Goal: Check status: Check status

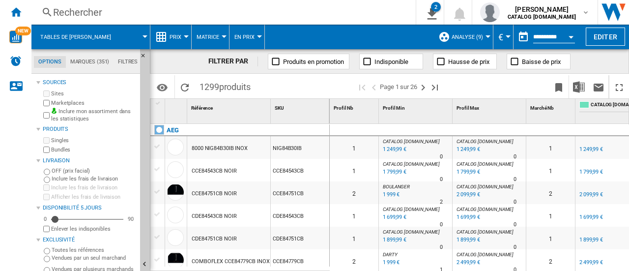
click at [163, 19] on div "Rechercher Rechercher 0 2 [PERSON_NAME] CATALOG [DOMAIN_NAME] CATALOG [DOMAIN_N…" at bounding box center [329, 12] width 597 height 25
click at [109, 15] on div "Rechercher" at bounding box center [221, 12] width 337 height 14
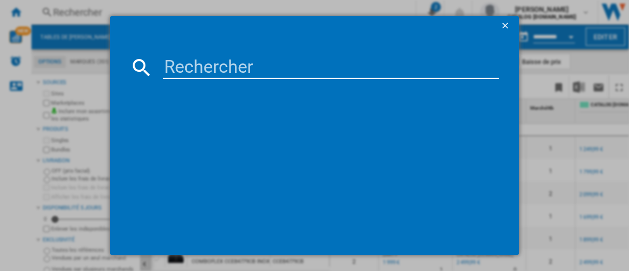
click at [177, 66] on input at bounding box center [331, 68] width 336 height 24
paste input "GP4U"
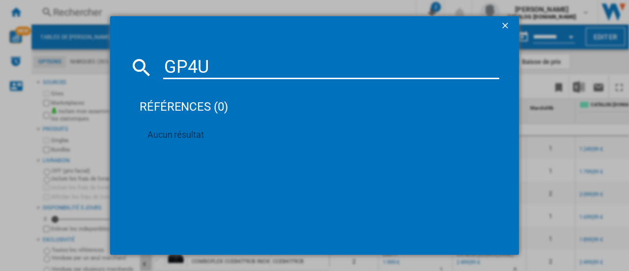
type input "GP4U"
click at [504, 27] on ng-md-icon "getI18NText('BUTTONS.CLOSE_DIALOG')" at bounding box center [506, 27] width 12 height 12
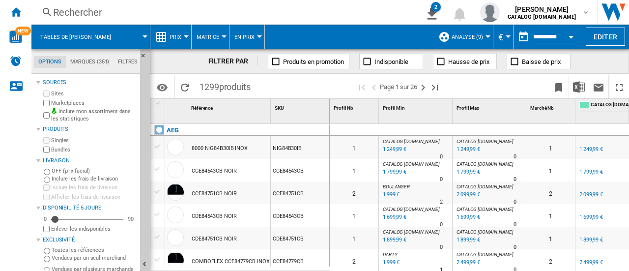
click at [572, 35] on button "Open calendar" at bounding box center [571, 36] width 18 height 18
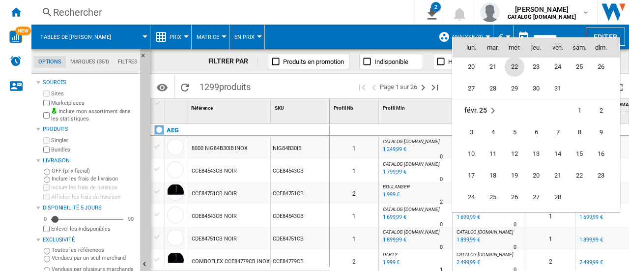
scroll to position [3802, 0]
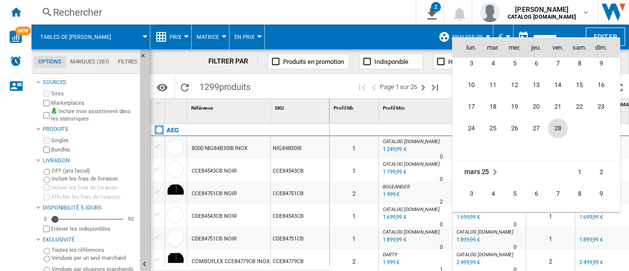
click at [559, 124] on span "28" at bounding box center [558, 128] width 20 height 20
type input "**********"
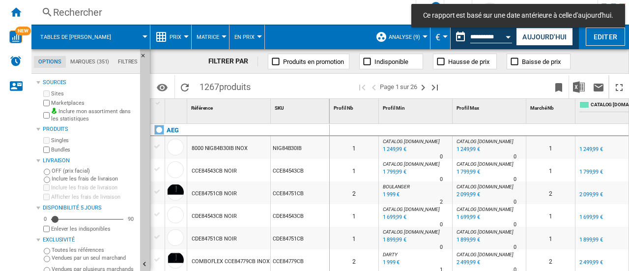
click at [192, 16] on div "Rechercher" at bounding box center [221, 12] width 337 height 14
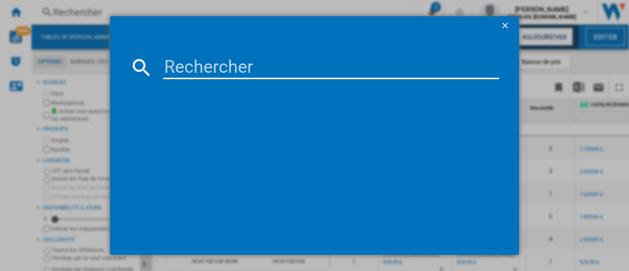
click at [204, 61] on input at bounding box center [331, 68] width 336 height 24
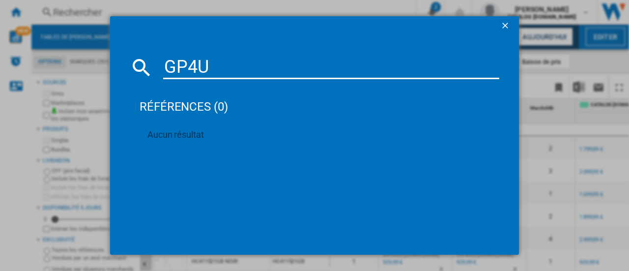
type input "GP4U"
click at [505, 27] on ng-md-icon "getI18NText('BUTTONS.CLOSE_DIALOG')" at bounding box center [506, 27] width 12 height 12
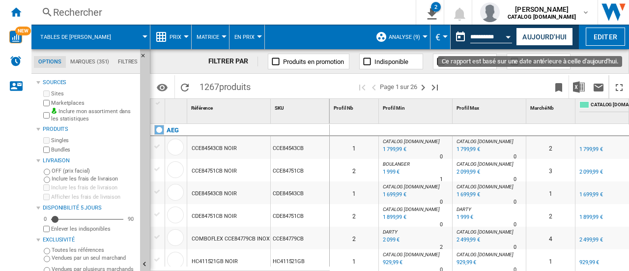
click at [507, 34] on button "Open calendar" at bounding box center [509, 36] width 18 height 18
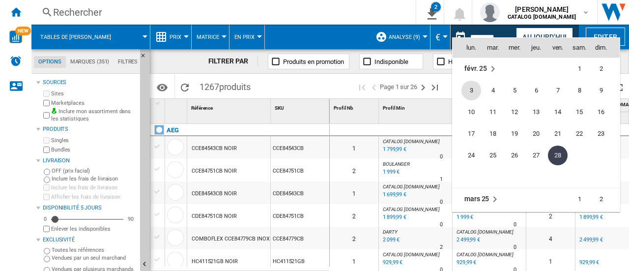
scroll to position [3628, 0]
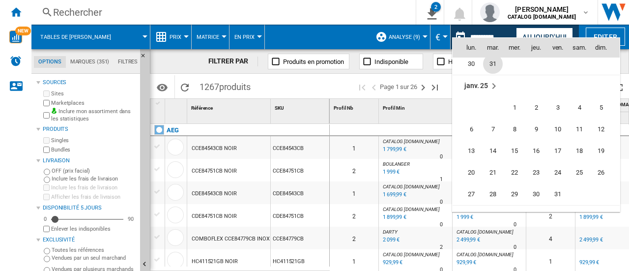
click at [498, 64] on span "31" at bounding box center [493, 64] width 20 height 20
type input "**********"
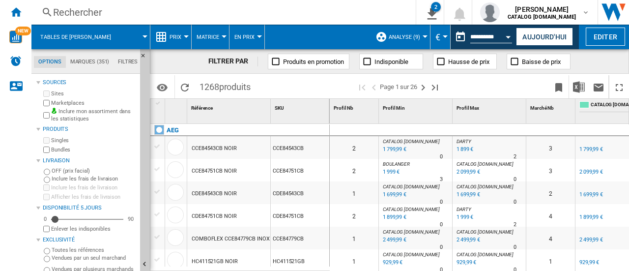
click at [143, 11] on div "Rechercher" at bounding box center [221, 12] width 337 height 14
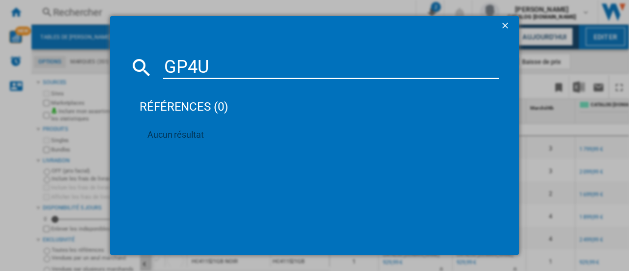
type input "GP4U"
click at [505, 27] on ng-md-icon "getI18NText('BUTTONS.CLOSE_DIALOG')" at bounding box center [506, 27] width 12 height 12
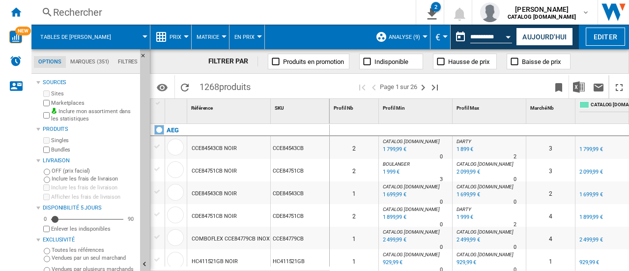
click at [224, 34] on md-menu "Matrice Matrice Classement" at bounding box center [211, 37] width 38 height 25
click at [222, 41] on button "Matrice" at bounding box center [211, 37] width 28 height 25
click at [185, 35] on md-backdrop at bounding box center [314, 135] width 629 height 271
click at [185, 35] on div at bounding box center [186, 36] width 5 height 2
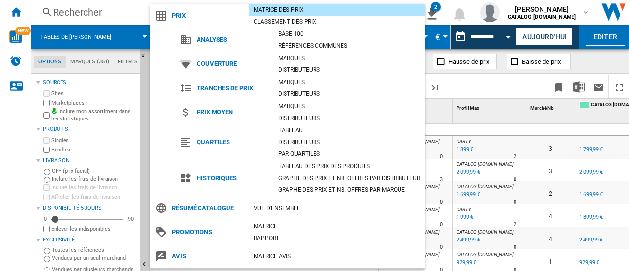
click at [433, 49] on md-backdrop at bounding box center [314, 135] width 629 height 271
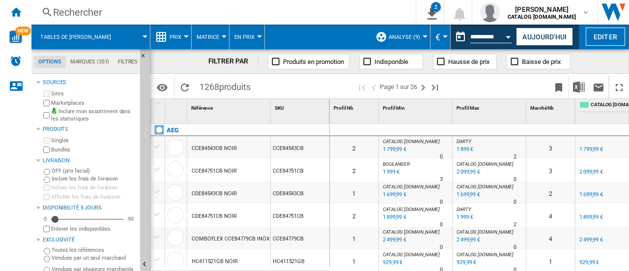
click at [444, 35] on div "Currency" at bounding box center [445, 36] width 5 height 2
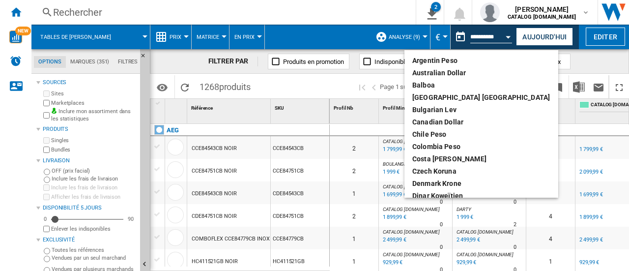
click at [445, 36] on md-backdrop at bounding box center [314, 135] width 629 height 271
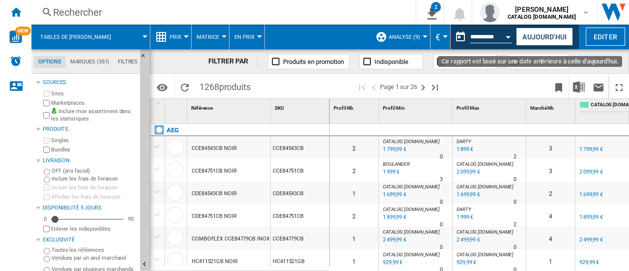
click at [513, 36] on button "Open calendar" at bounding box center [509, 36] width 18 height 18
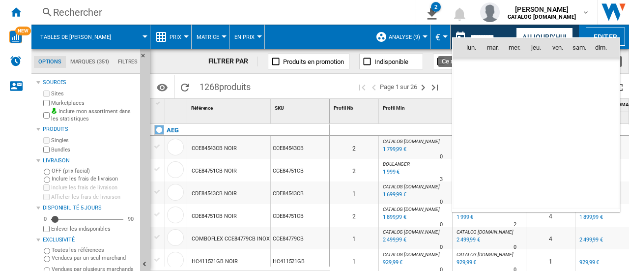
scroll to position [3515, 0]
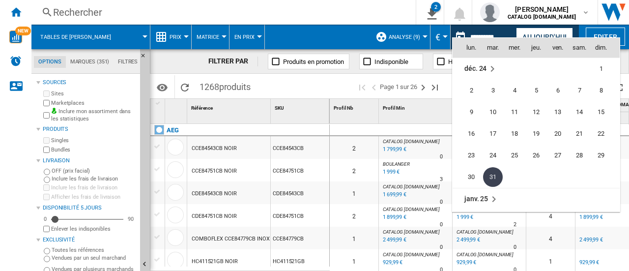
click at [513, 36] on div at bounding box center [314, 135] width 629 height 271
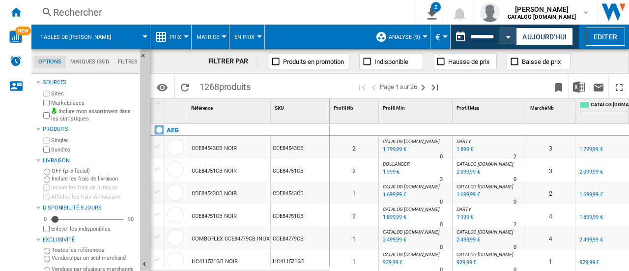
click at [260, 32] on md-menu "En Prix En Prix En écarts de Prix En Vendus" at bounding box center [246, 37] width 35 height 25
click at [258, 35] on div at bounding box center [259, 36] width 5 height 2
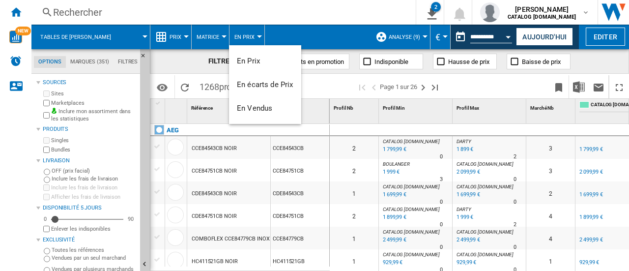
click at [225, 32] on md-backdrop at bounding box center [314, 135] width 629 height 271
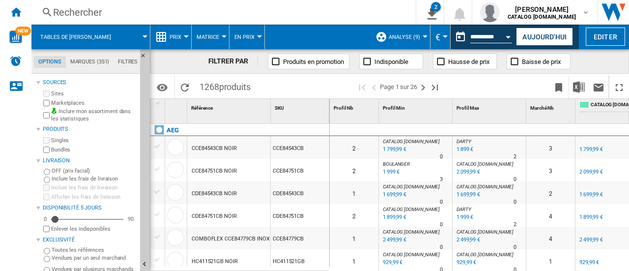
click at [186, 38] on md-menu "Prix" at bounding box center [170, 37] width 41 height 25
click at [185, 36] on div at bounding box center [186, 36] width 5 height 2
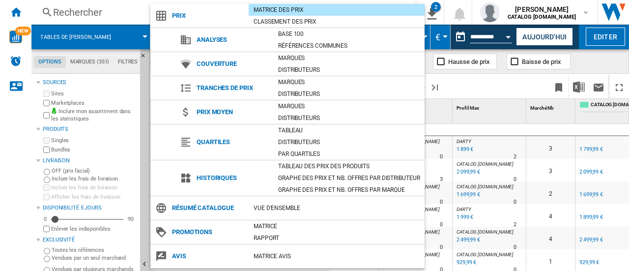
click at [510, 51] on md-backdrop at bounding box center [314, 135] width 629 height 271
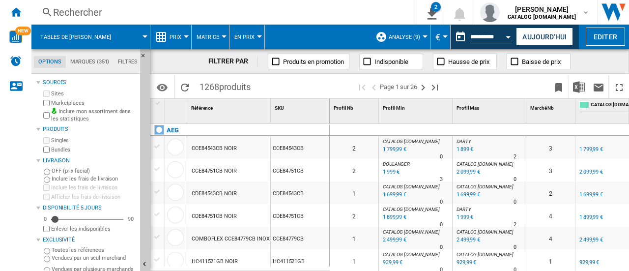
click at [442, 33] on button "€" at bounding box center [440, 37] width 10 height 25
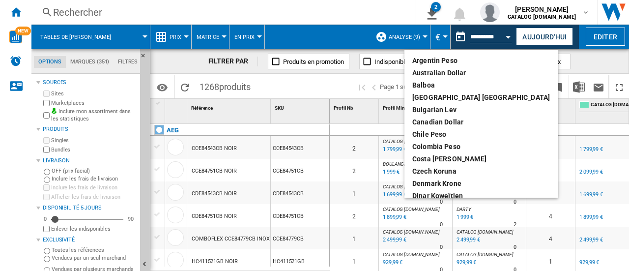
click at [442, 34] on md-backdrop at bounding box center [314, 135] width 629 height 271
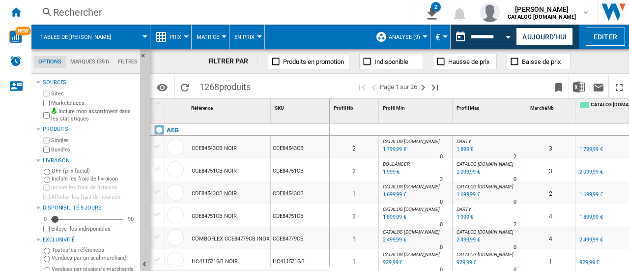
click at [423, 36] on div at bounding box center [424, 36] width 5 height 2
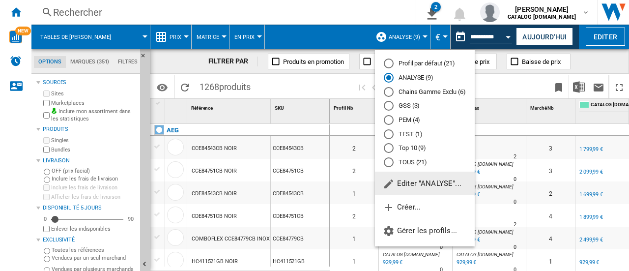
click at [423, 36] on md-backdrop at bounding box center [314, 135] width 629 height 271
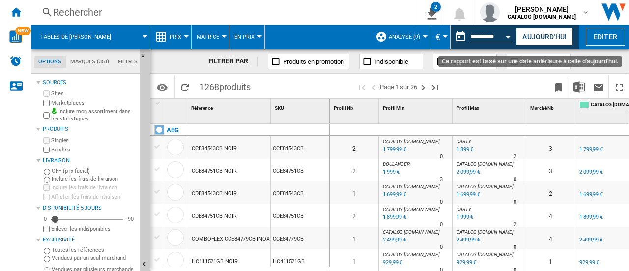
click at [505, 39] on button "Open calendar" at bounding box center [509, 36] width 18 height 18
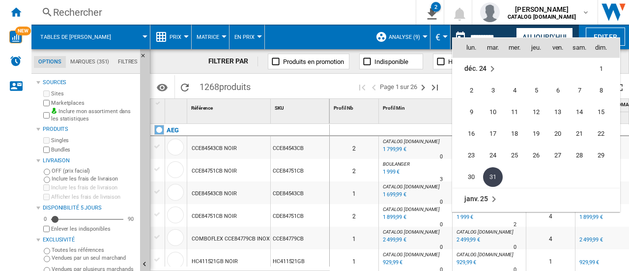
click at [505, 39] on th "mer." at bounding box center [515, 48] width 22 height 20
click at [255, 6] on div at bounding box center [314, 135] width 629 height 271
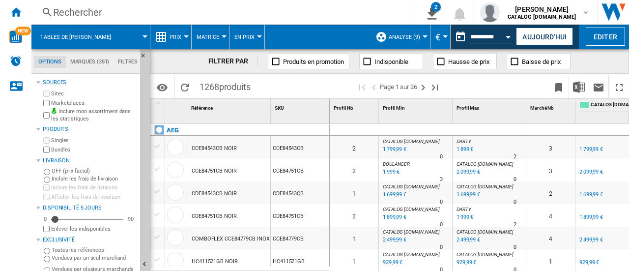
click at [255, 15] on div "Rechercher" at bounding box center [221, 12] width 337 height 14
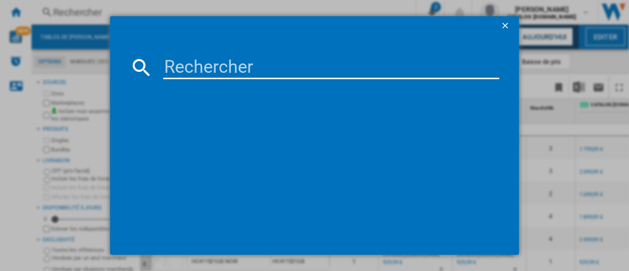
click at [235, 71] on input at bounding box center [331, 68] width 336 height 24
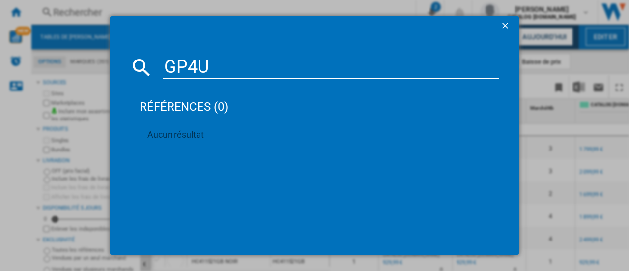
type input "GP4U"
click at [504, 31] on ng-md-icon "getI18NText('BUTTONS.CLOSE_DIALOG')" at bounding box center [506, 27] width 12 height 12
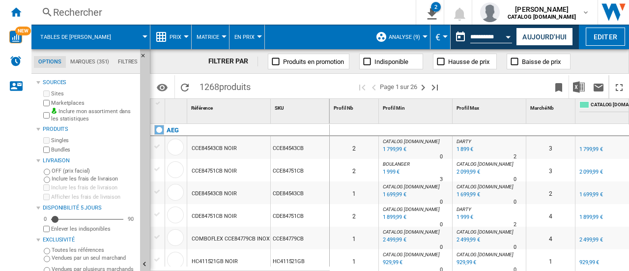
click at [223, 37] on div at bounding box center [224, 36] width 5 height 2
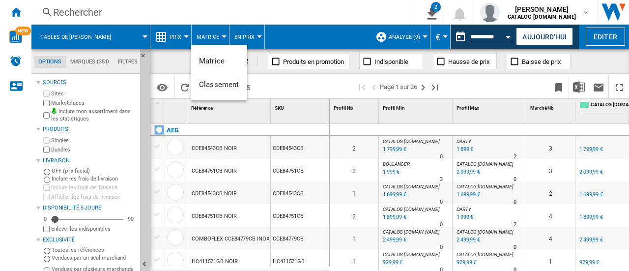
click at [247, 36] on md-backdrop at bounding box center [314, 135] width 629 height 271
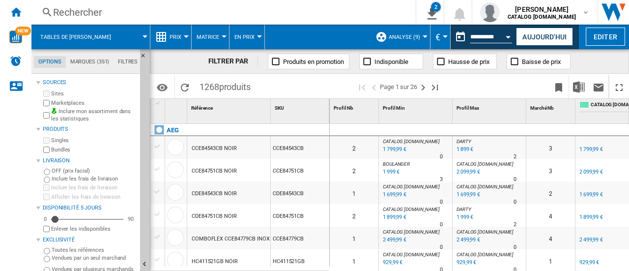
click at [257, 37] on div at bounding box center [259, 36] width 5 height 2
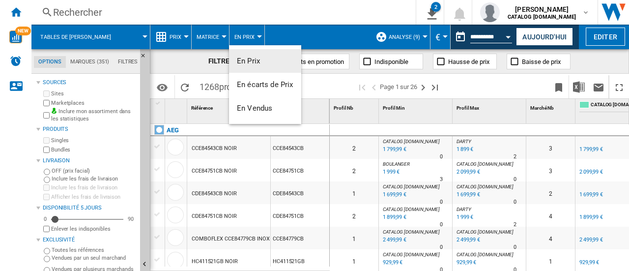
click at [257, 38] on md-backdrop at bounding box center [314, 135] width 629 height 271
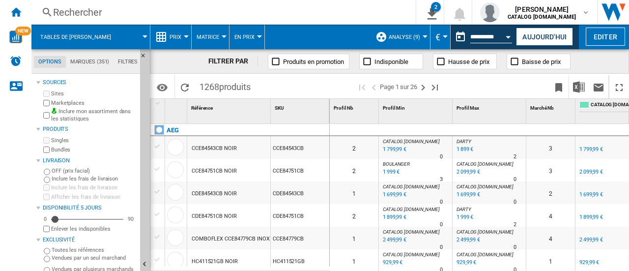
click at [182, 35] on button "Prix" at bounding box center [177, 37] width 17 height 25
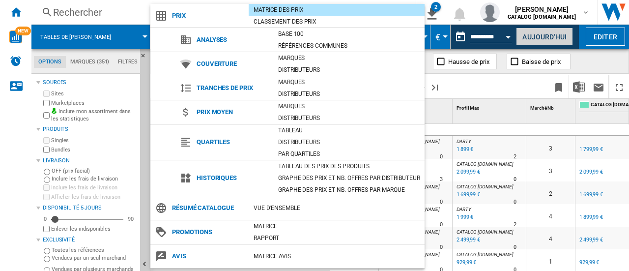
click at [534, 40] on md-backdrop at bounding box center [314, 135] width 629 height 271
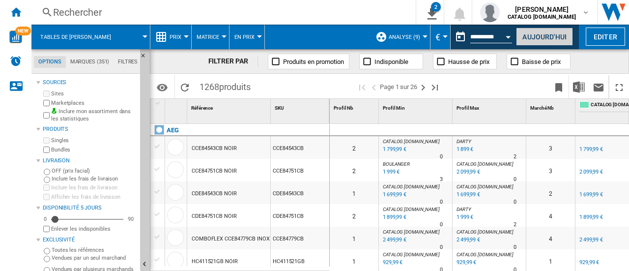
click at [535, 42] on button "Aujourd'hui" at bounding box center [544, 37] width 57 height 18
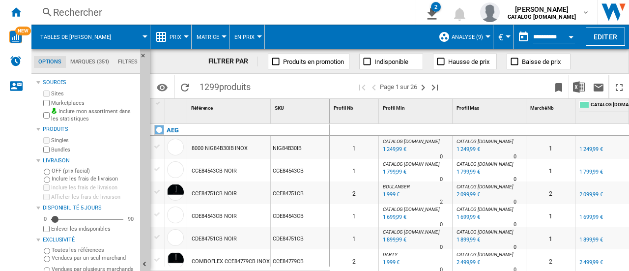
click at [186, 38] on button "Prix" at bounding box center [177, 37] width 17 height 25
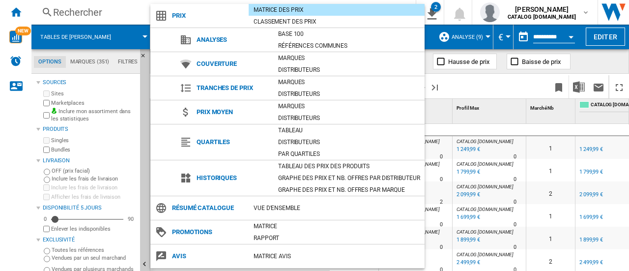
click at [486, 36] on md-backdrop at bounding box center [314, 135] width 629 height 271
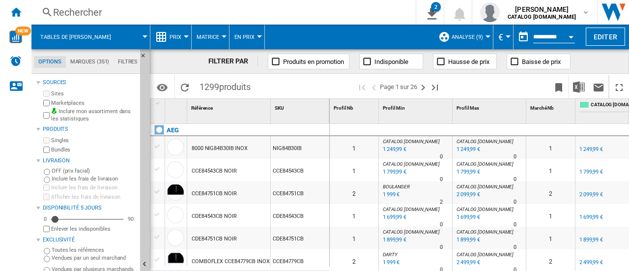
click at [486, 37] on div at bounding box center [487, 36] width 5 height 2
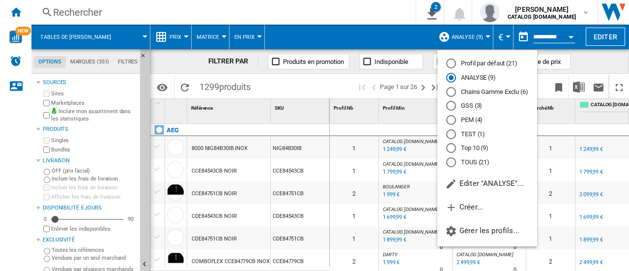
click at [487, 37] on md-backdrop at bounding box center [314, 135] width 629 height 271
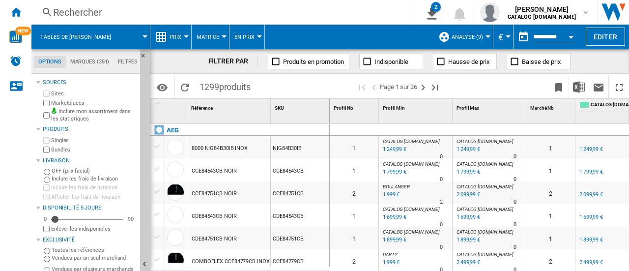
click at [223, 35] on div at bounding box center [224, 36] width 5 height 2
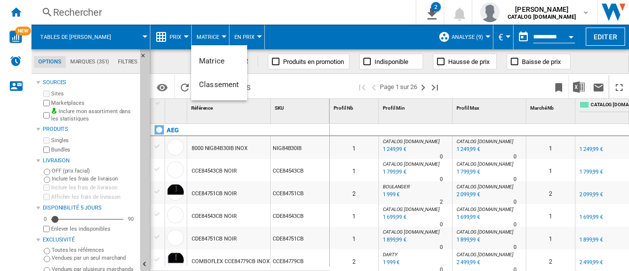
click at [249, 38] on md-backdrop at bounding box center [314, 135] width 629 height 271
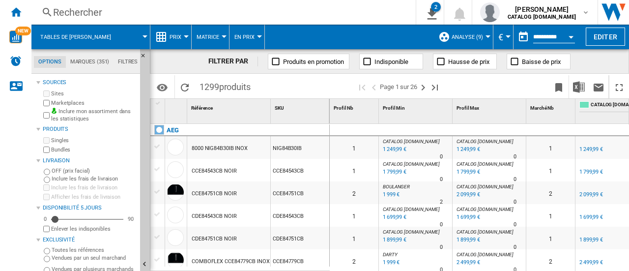
click at [258, 37] on div at bounding box center [259, 36] width 5 height 2
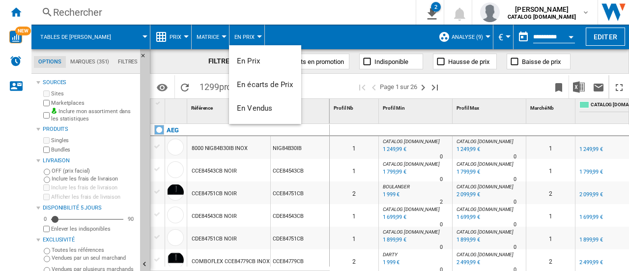
click at [187, 36] on md-backdrop at bounding box center [314, 135] width 629 height 271
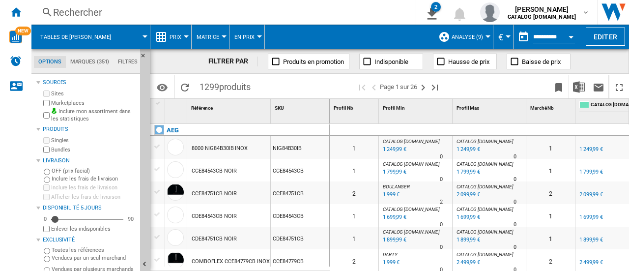
click at [187, 36] on div at bounding box center [186, 36] width 5 height 2
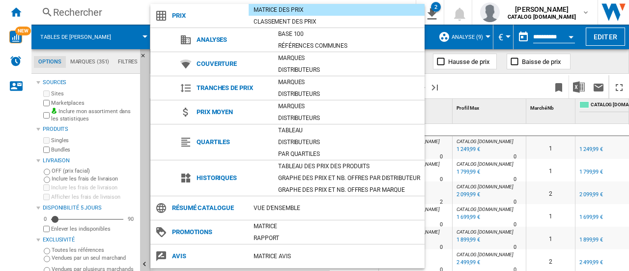
click at [469, 80] on md-backdrop at bounding box center [314, 135] width 629 height 271
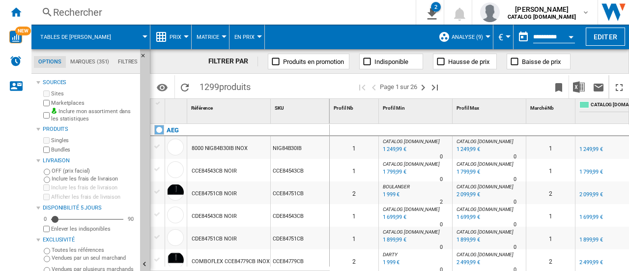
click at [572, 37] on div "Open calendar" at bounding box center [570, 37] width 5 height 2
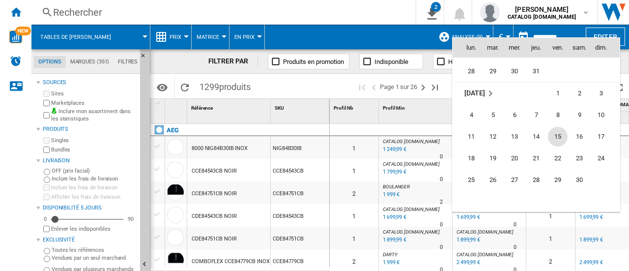
scroll to position [3360, 0]
click at [575, 178] on span "30" at bounding box center [579, 180] width 20 height 20
type input "**********"
